Goal: Task Accomplishment & Management: Manage account settings

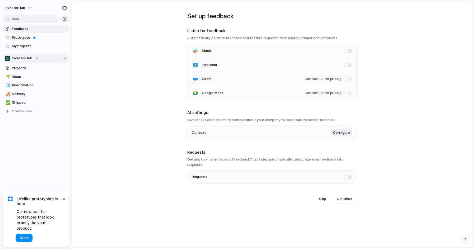
click at [34, 58] on div "InvestorHub" at bounding box center [22, 58] width 34 height 5
click at [64, 58] on div "InvestorHub Create new team" at bounding box center [237, 124] width 474 height 249
click at [64, 202] on button "×" at bounding box center [63, 198] width 6 height 6
click at [351, 50] on ul "Slack Intercom Zoom Contact us for pricing Google Meet Contact us for pricing" at bounding box center [271, 72] width 169 height 56
click at [348, 51] on span at bounding box center [348, 51] width 8 height 4
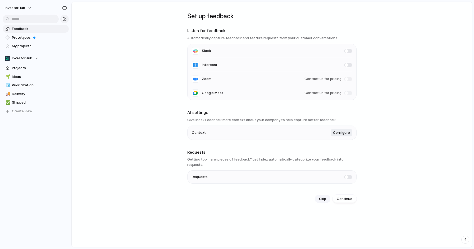
click at [316, 196] on button "Skip" at bounding box center [323, 199] width 16 height 8
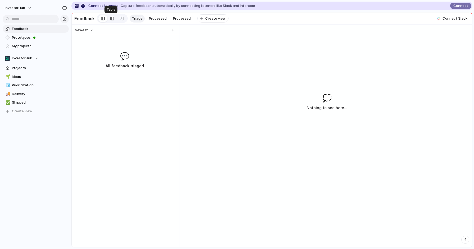
click at [114, 18] on link at bounding box center [112, 18] width 10 height 8
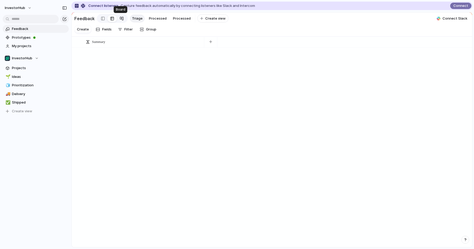
click at [122, 19] on link at bounding box center [122, 18] width 10 height 8
click at [99, 19] on link at bounding box center [102, 18] width 9 height 8
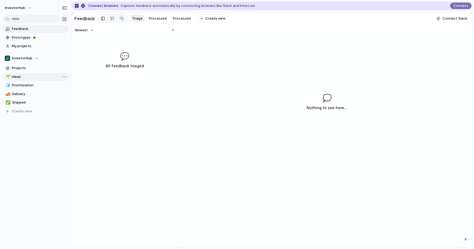
click at [36, 77] on span "Ideas" at bounding box center [39, 76] width 55 height 5
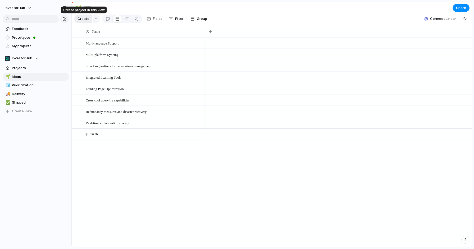
click at [86, 18] on span "Create" at bounding box center [84, 18] width 12 height 5
click at [44, 85] on span "Prioritization" at bounding box center [39, 85] width 55 height 5
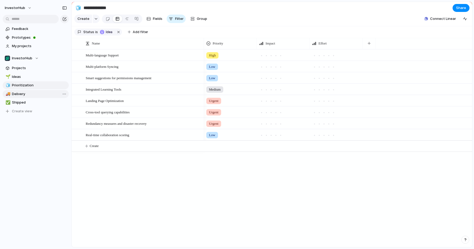
click at [35, 95] on span "Delivery" at bounding box center [39, 93] width 55 height 5
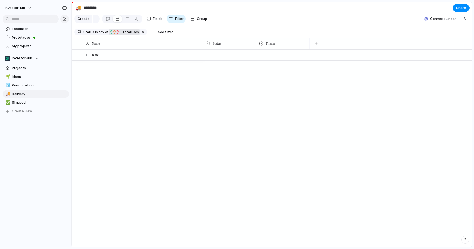
click at [113, 32] on div "On track At risk Off track 3 statuses" at bounding box center [124, 31] width 30 height 5
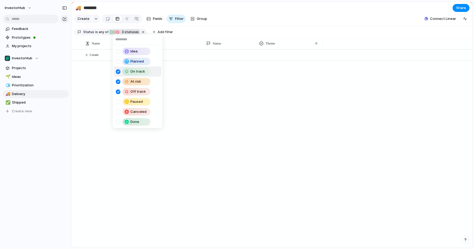
click at [113, 32] on div "Idea Planned On track At risk Off track Paused Canceled Done" at bounding box center [237, 124] width 474 height 249
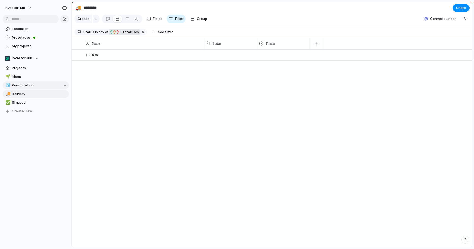
click at [44, 82] on link "🧊 Prioritization" at bounding box center [36, 85] width 66 height 8
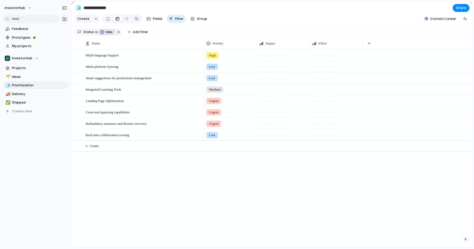
click at [101, 31] on div "button" at bounding box center [102, 32] width 4 height 4
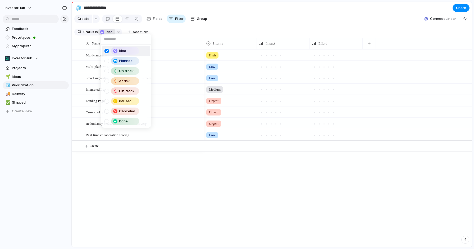
click at [101, 31] on div "Idea Planned On track At risk Off track Paused Canceled Done" at bounding box center [237, 124] width 474 height 249
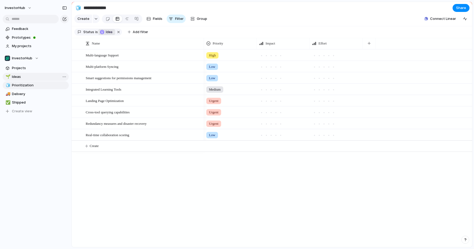
click at [23, 77] on span "Ideas" at bounding box center [39, 76] width 55 height 5
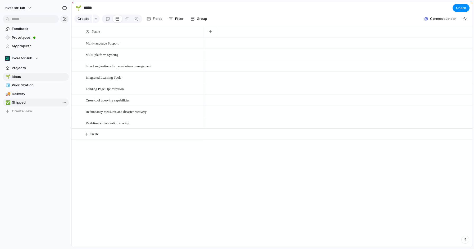
click at [46, 103] on span "Shipped" at bounding box center [39, 102] width 55 height 5
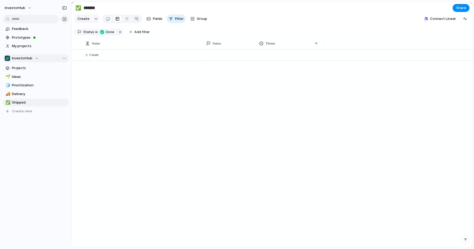
click at [42, 57] on button "InvestorHub" at bounding box center [36, 58] width 66 height 8
click at [42, 57] on div "InvestorHub Create new team" at bounding box center [237, 124] width 474 height 249
click at [62, 58] on div "Team settings Copy link Add members" at bounding box center [237, 124] width 474 height 249
click at [45, 74] on link "🌱 Ideas" at bounding box center [36, 77] width 66 height 8
type input "*****"
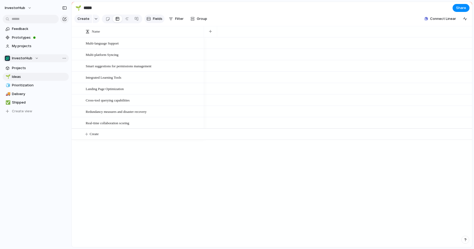
click at [151, 21] on button "Fields" at bounding box center [154, 19] width 20 height 8
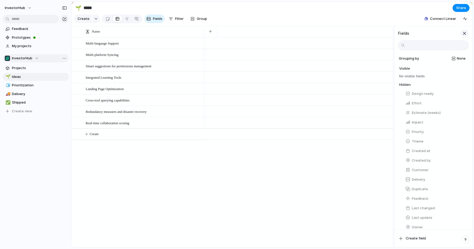
click at [465, 31] on div "button" at bounding box center [465, 33] width 6 height 6
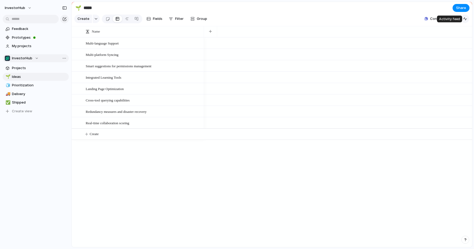
click at [463, 20] on button "button" at bounding box center [465, 19] width 8 height 8
click at [442, 19] on span "Connect Linear" at bounding box center [443, 18] width 26 height 5
click at [430, 10] on div "Linear sync Connect Import Linear projects and keep them in sync Jira sync Conn…" at bounding box center [237, 124] width 474 height 249
click at [12, 10] on span "InvestorHub" at bounding box center [15, 7] width 20 height 5
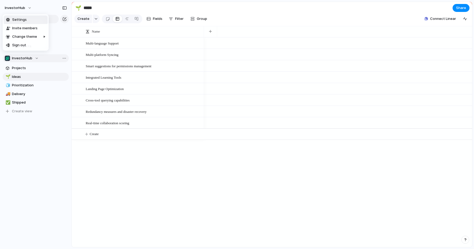
click at [12, 8] on div "Settings Invite members Change theme Sign out" at bounding box center [237, 124] width 474 height 249
click at [22, 70] on span "Projects" at bounding box center [39, 67] width 55 height 5
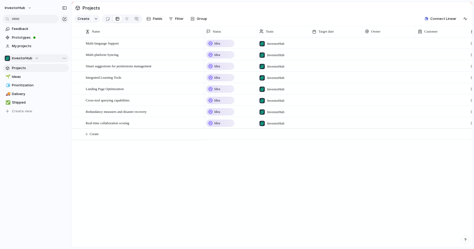
click at [213, 44] on div "Idea" at bounding box center [220, 43] width 27 height 6
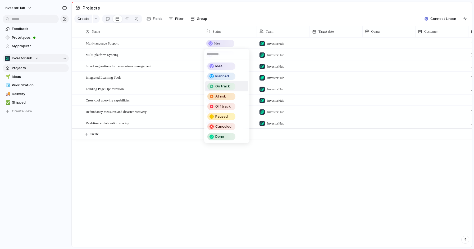
click at [374, 88] on div "Idea Planned On track At risk Off track Paused Canceled Done" at bounding box center [237, 124] width 474 height 249
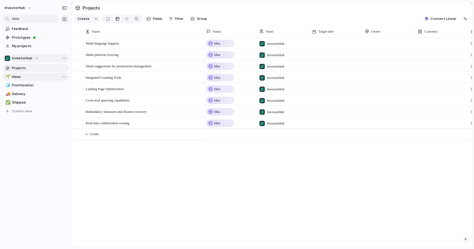
click at [17, 78] on span "Ideas" at bounding box center [39, 76] width 55 height 5
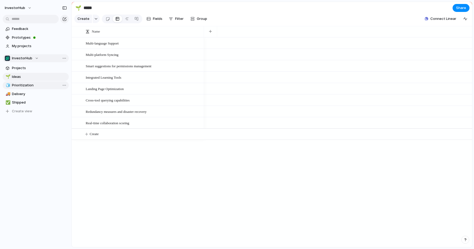
click at [22, 84] on span "Prioritization" at bounding box center [39, 85] width 55 height 5
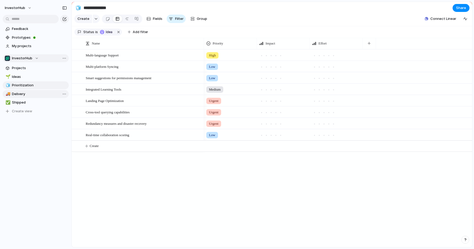
click at [22, 93] on span "Delivery" at bounding box center [39, 93] width 55 height 5
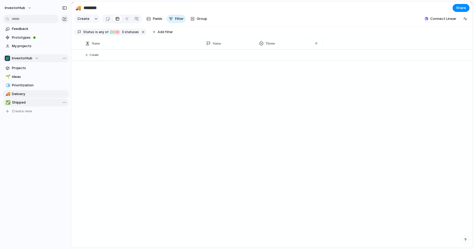
click at [21, 102] on span "Shipped" at bounding box center [39, 102] width 55 height 5
type input "*******"
click at [23, 112] on span "Create view" at bounding box center [22, 111] width 20 height 5
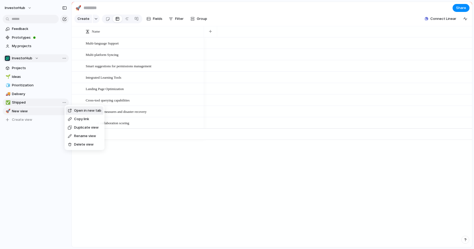
click at [56, 102] on div "Open in new tab Copy link Duplicate view Rename view Delete view" at bounding box center [237, 124] width 474 height 249
click at [56, 102] on span "Shipped" at bounding box center [39, 102] width 55 height 5
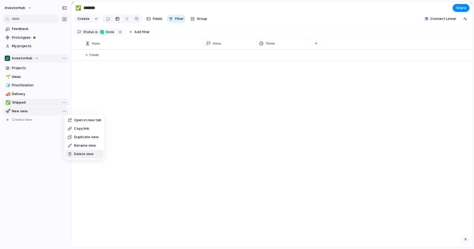
click at [82, 156] on span "Delete view" at bounding box center [84, 153] width 20 height 5
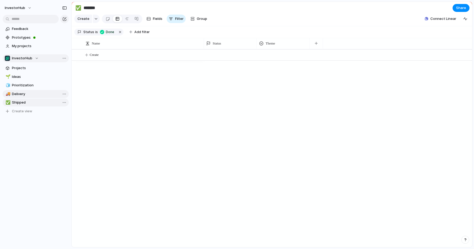
click at [38, 90] on link "🚚 Delivery" at bounding box center [36, 94] width 66 height 8
click at [40, 85] on span "Prioritization" at bounding box center [39, 85] width 55 height 5
type input "**********"
